Goal: Information Seeking & Learning: Find specific fact

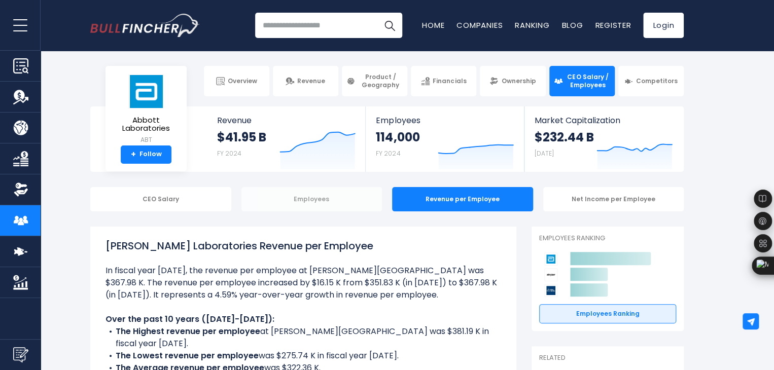
click at [365, 209] on div "Employees" at bounding box center [311, 199] width 141 height 24
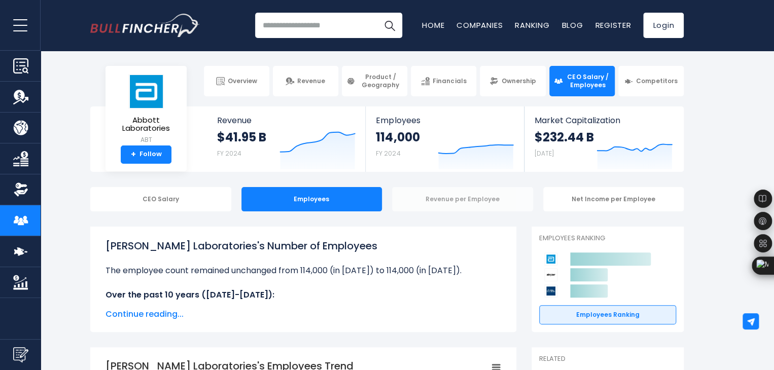
click at [462, 191] on div "Revenue per Employee" at bounding box center [462, 199] width 141 height 24
